Goal: Information Seeking & Learning: Learn about a topic

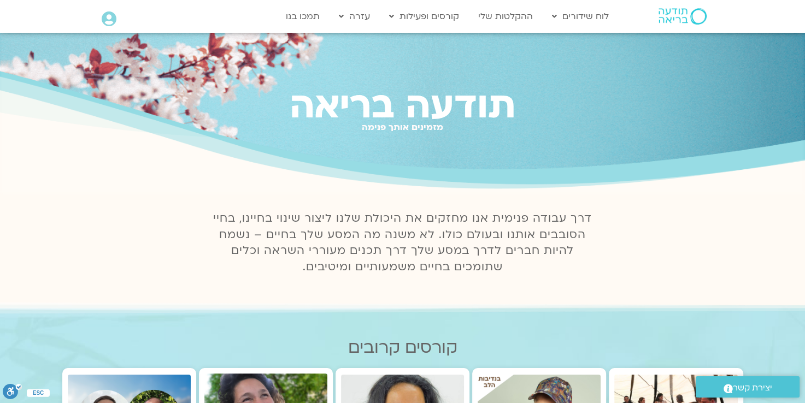
click at [109, 20] on icon at bounding box center [109, 18] width 15 height 15
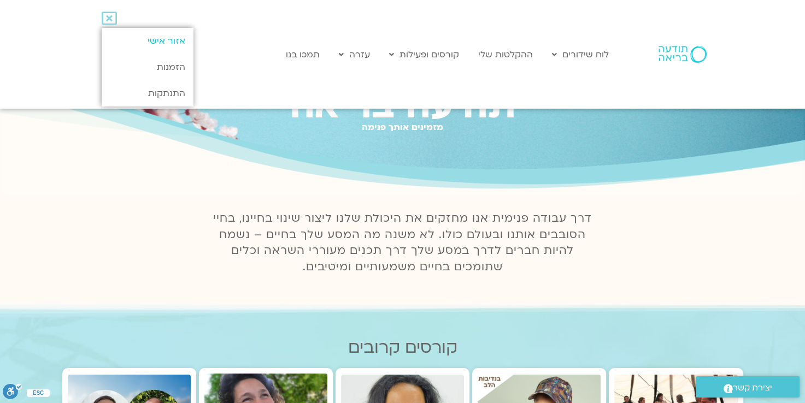
click at [151, 40] on link "אזור אישי" at bounding box center [147, 41] width 91 height 26
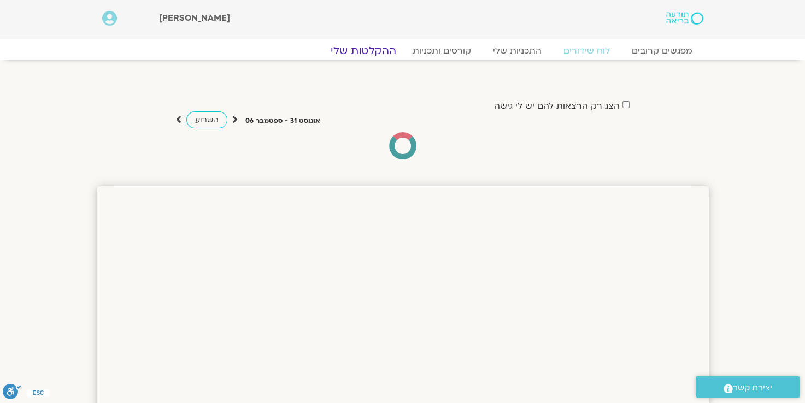
click at [375, 51] on link "ההקלטות שלי" at bounding box center [363, 50] width 92 height 13
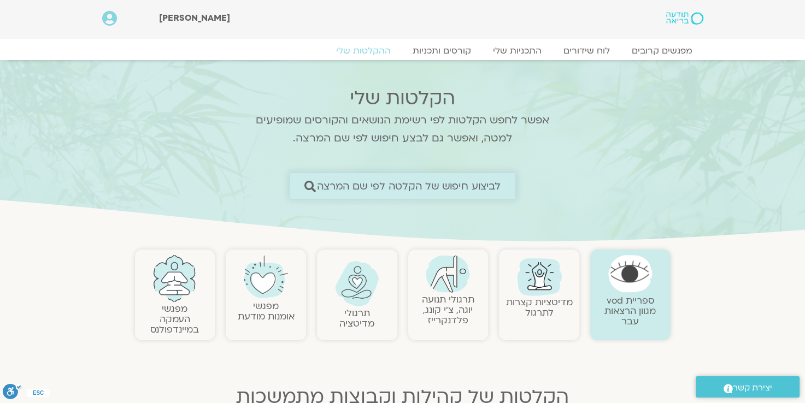
click at [433, 185] on span "לביצוע חיפוש של הקלטה לפי שם המרצה" at bounding box center [409, 185] width 184 height 11
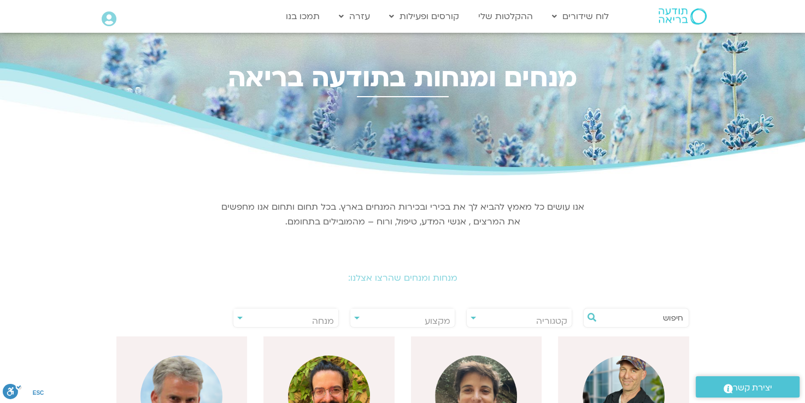
scroll to position [55, 0]
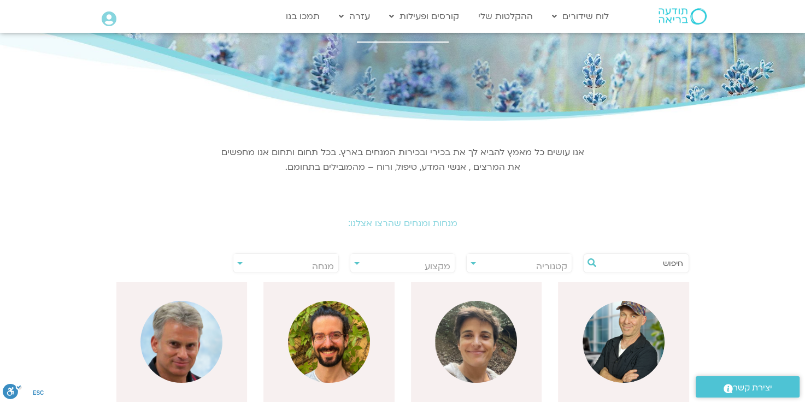
click at [632, 266] on input "text" at bounding box center [641, 263] width 83 height 19
type input "ארנינה"
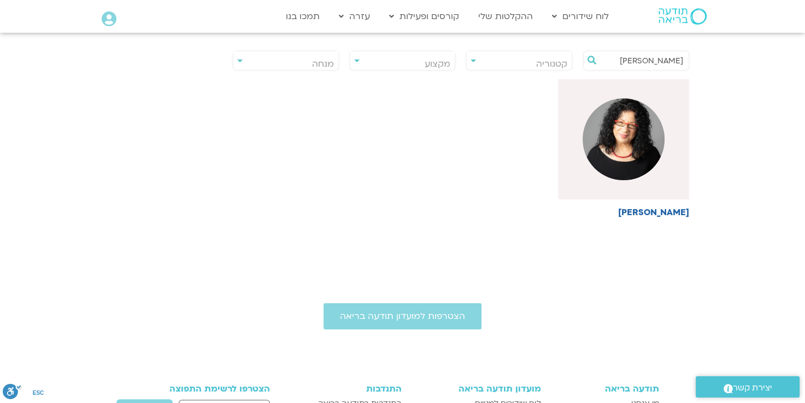
scroll to position [273, 0]
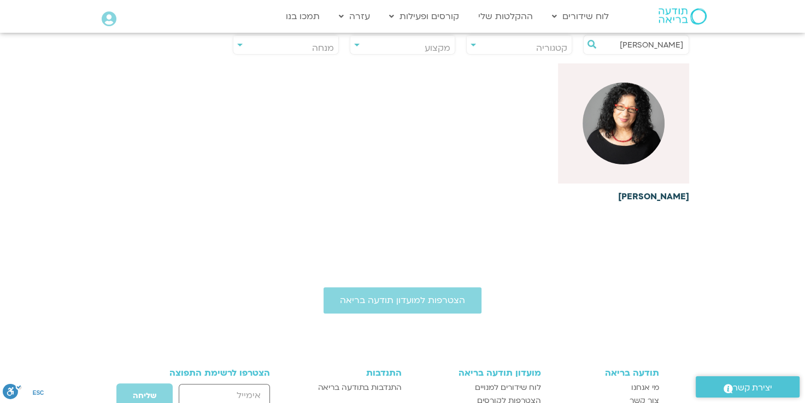
click at [616, 143] on img at bounding box center [623, 124] width 82 height 82
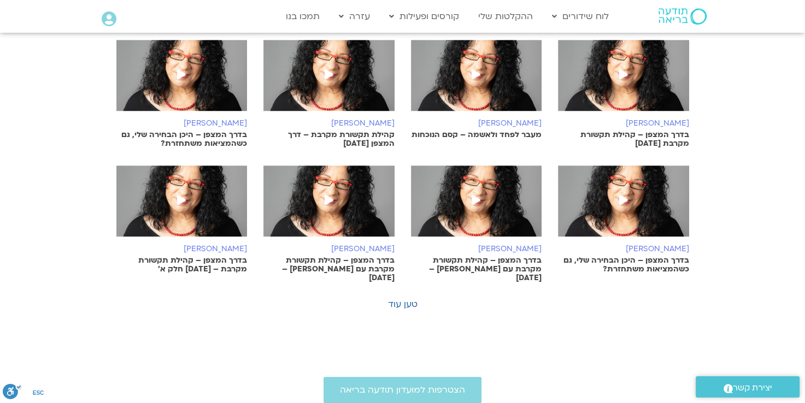
scroll to position [710, 0]
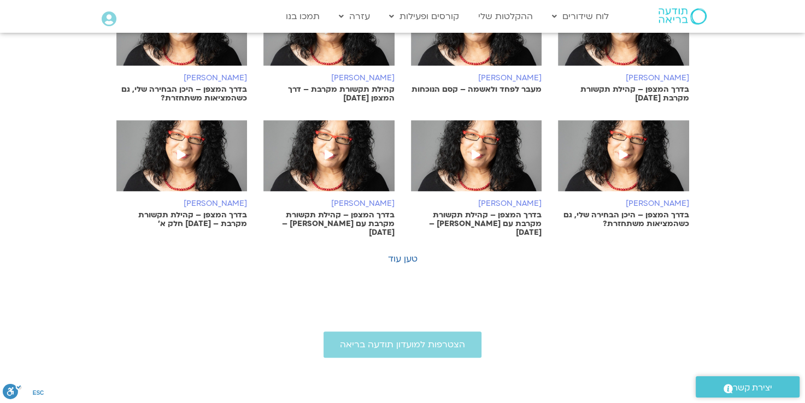
click at [329, 152] on icon at bounding box center [329, 155] width 9 height 10
